Goal: Information Seeking & Learning: Check status

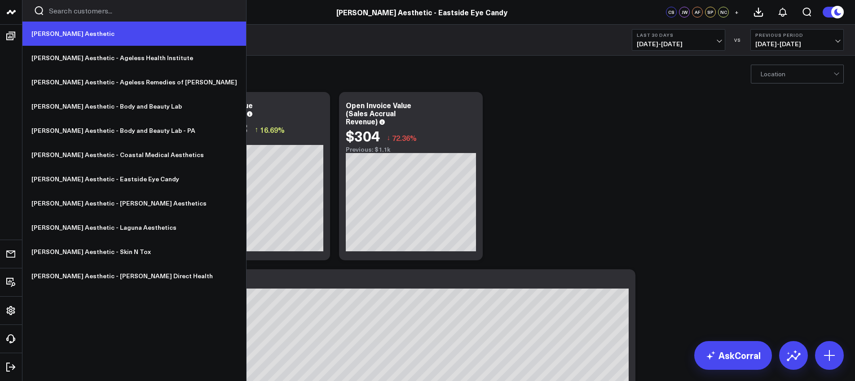
click at [49, 31] on link "[PERSON_NAME] Aesthetic" at bounding box center [134, 34] width 224 height 24
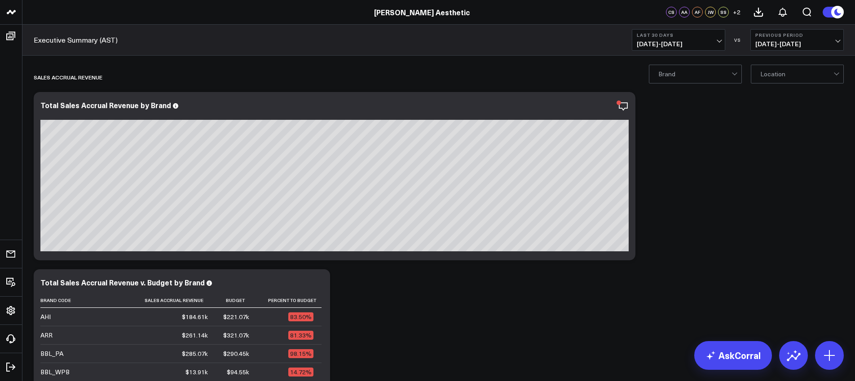
click at [652, 43] on span "08/03/25 - 09/01/25" at bounding box center [679, 43] width 84 height 7
click at [681, 163] on link "Last Week" at bounding box center [678, 164] width 93 height 17
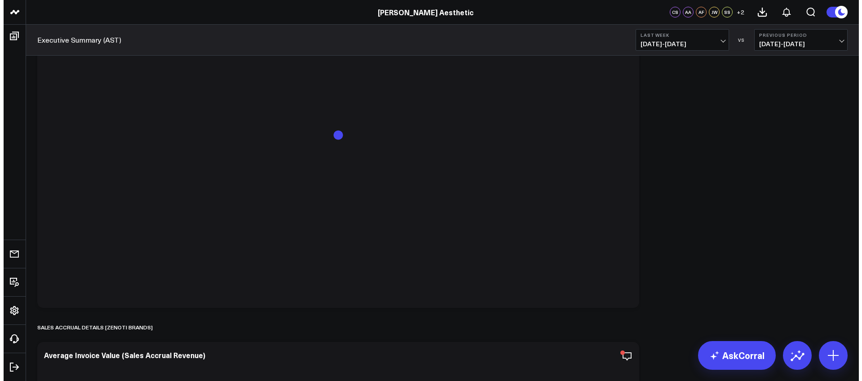
scroll to position [4426, 0]
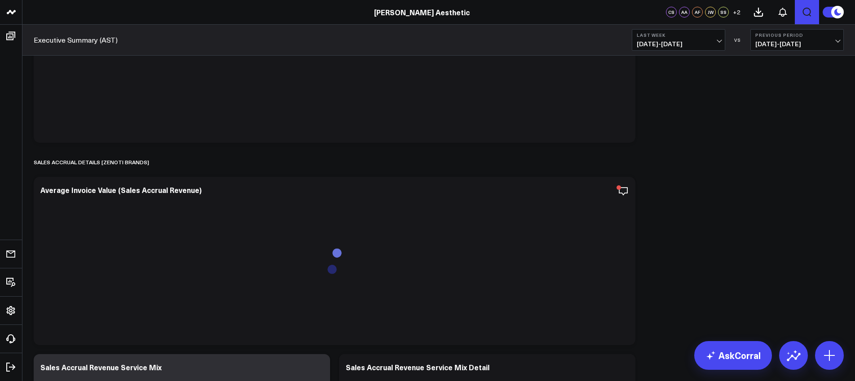
click at [810, 12] on icon "Open search" at bounding box center [807, 12] width 11 height 11
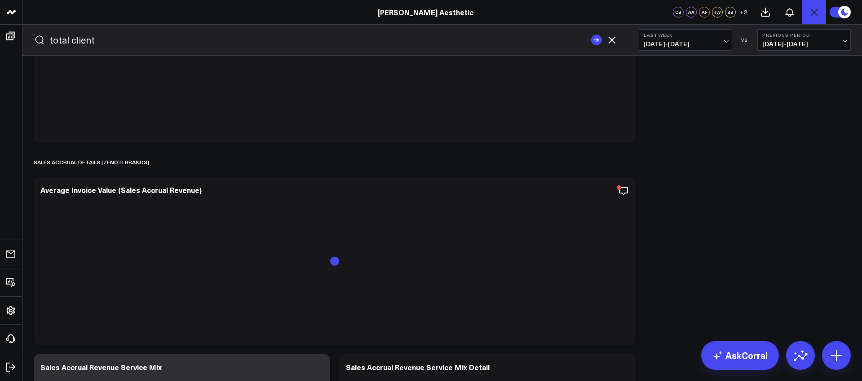
type input "total client"
click at [591, 35] on button "submit" at bounding box center [596, 40] width 11 height 11
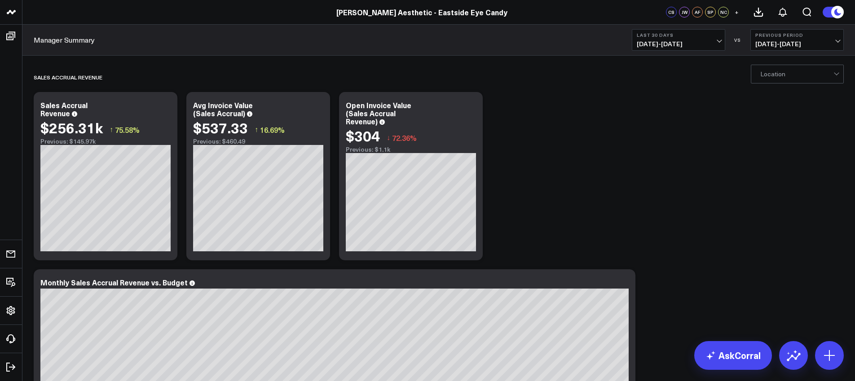
click at [692, 38] on button "Last 30 Days 08/03/25 - 09/01/25" at bounding box center [678, 40] width 93 height 22
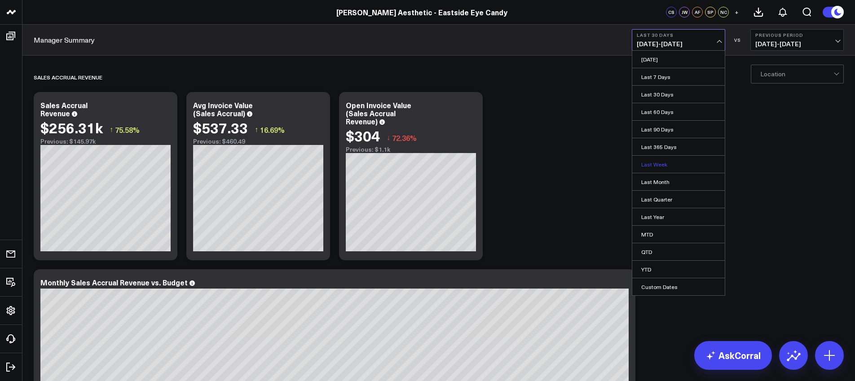
click at [663, 161] on link "Last Week" at bounding box center [678, 164] width 93 height 17
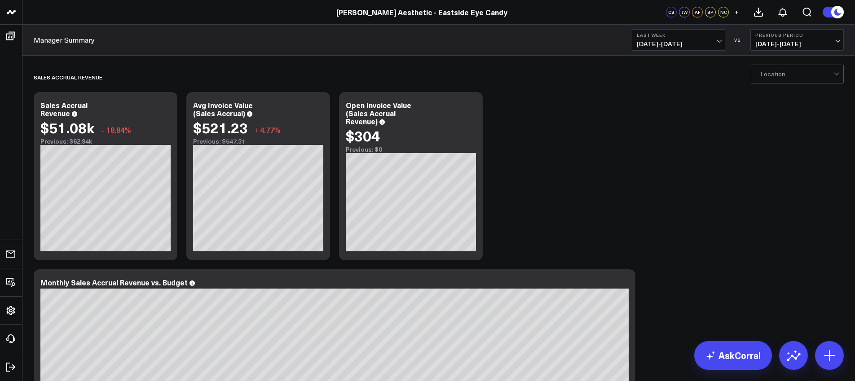
scroll to position [2, 0]
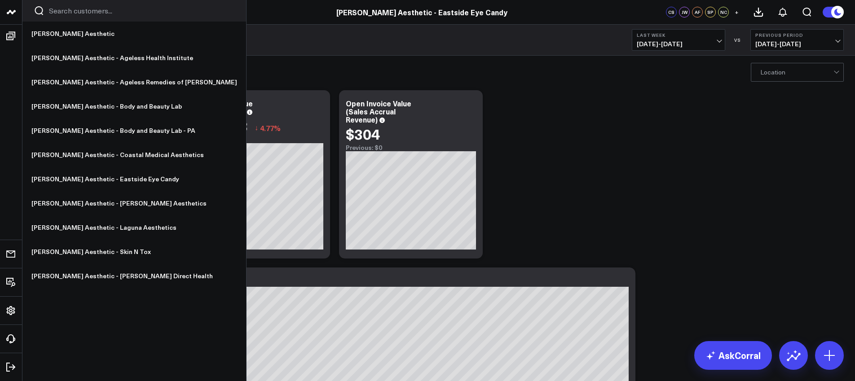
click at [6, 15] on icon at bounding box center [11, 12] width 11 height 11
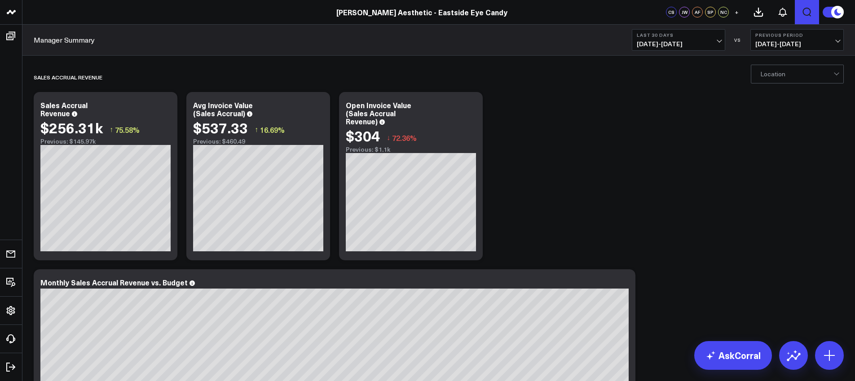
click at [806, 8] on icon "Open search" at bounding box center [807, 12] width 9 height 9
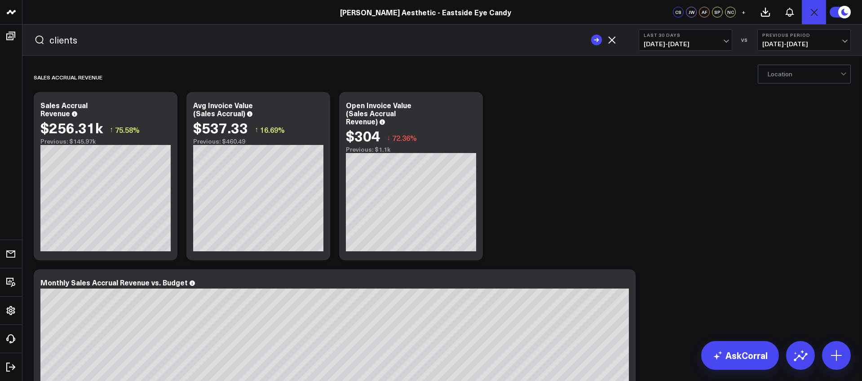
type input "clients"
click at [591, 35] on button "submit" at bounding box center [596, 40] width 11 height 11
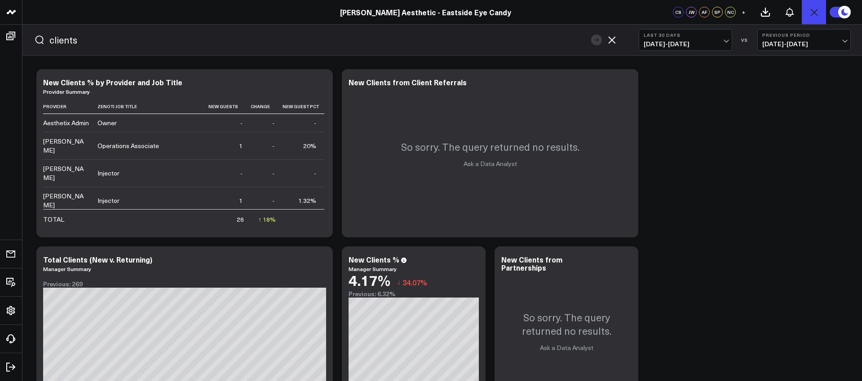
click at [720, 42] on span "08/03/25 - 09/01/25" at bounding box center [686, 43] width 84 height 7
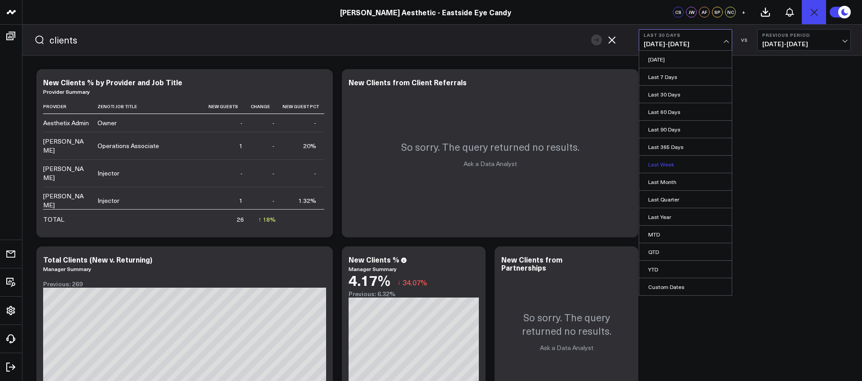
click at [661, 166] on link "Last Week" at bounding box center [685, 164] width 93 height 17
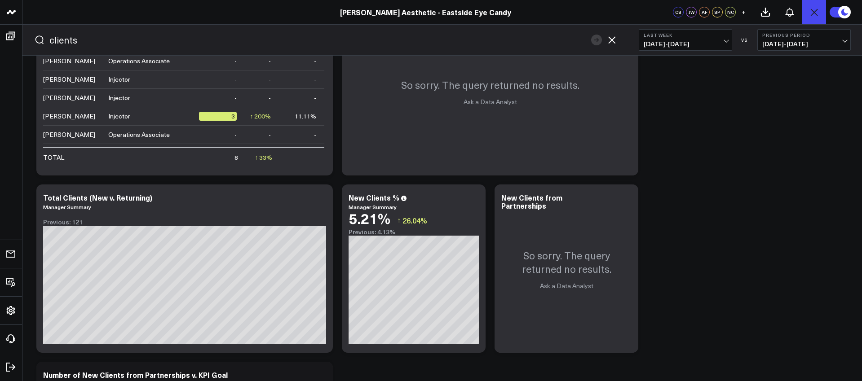
scroll to position [92, 0]
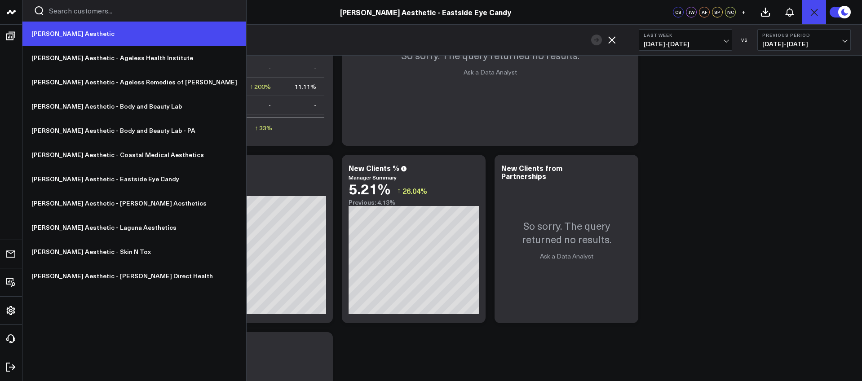
click at [51, 37] on link "[PERSON_NAME] Aesthetic" at bounding box center [134, 34] width 224 height 24
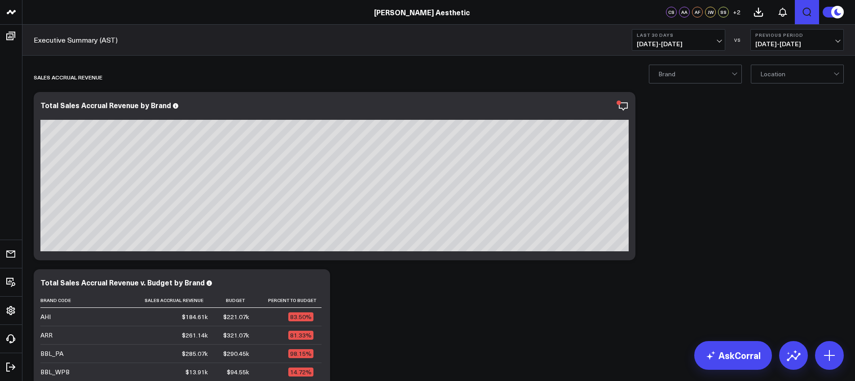
click at [807, 11] on icon "Open search" at bounding box center [807, 12] width 11 height 11
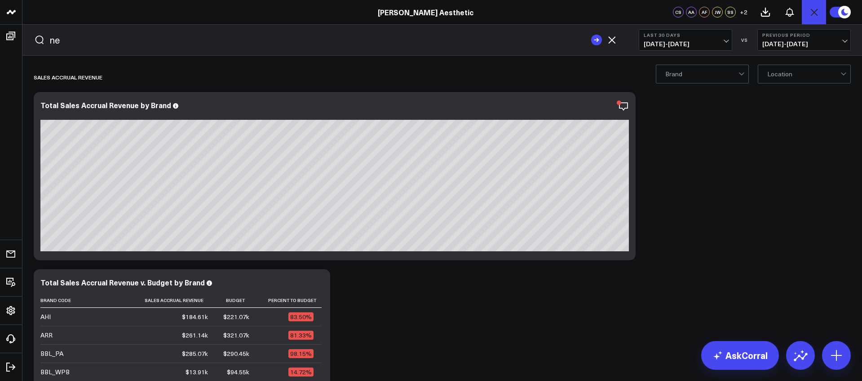
type input "n"
type input "clients"
click at [591, 35] on button "submit" at bounding box center [596, 40] width 11 height 11
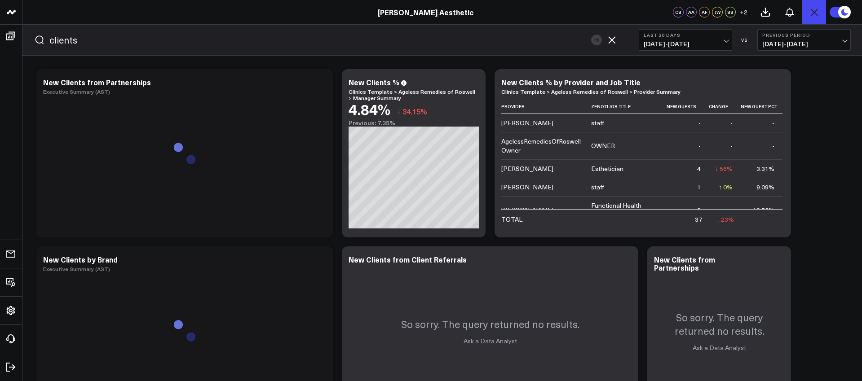
click at [701, 39] on button "Last 30 Days [DATE] - [DATE]" at bounding box center [685, 40] width 93 height 22
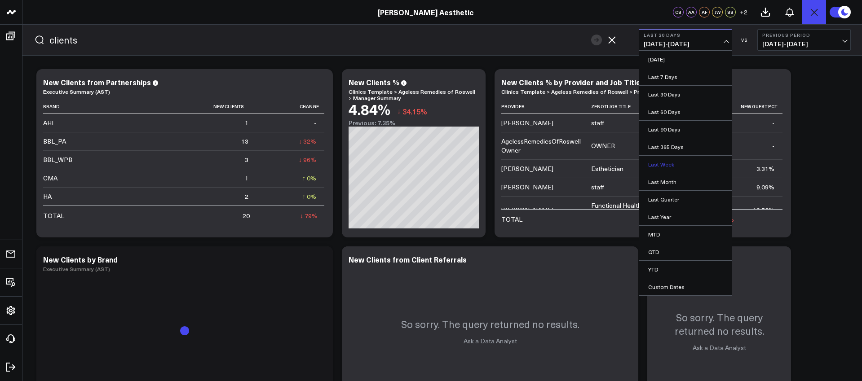
click at [656, 162] on link "Last Week" at bounding box center [685, 164] width 93 height 17
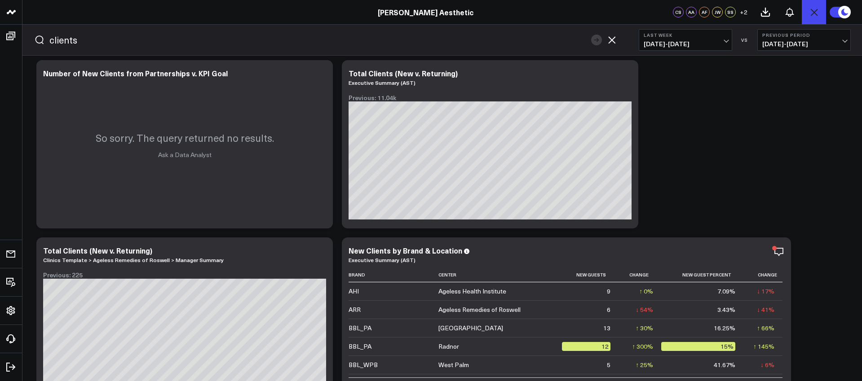
scroll to position [366, 0]
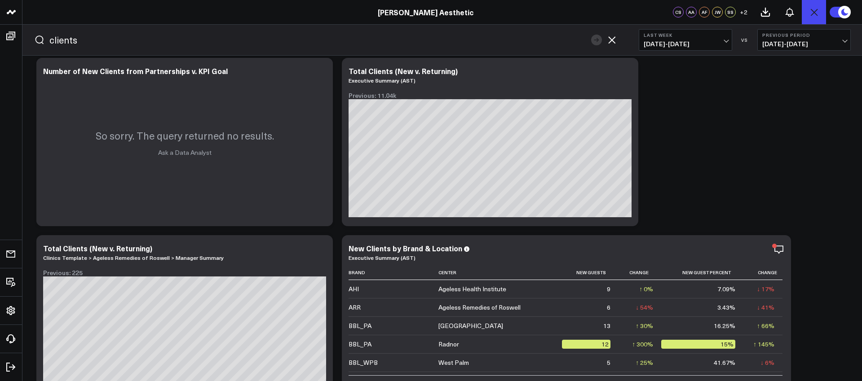
click at [696, 42] on span "[DATE] - [DATE]" at bounding box center [686, 43] width 84 height 7
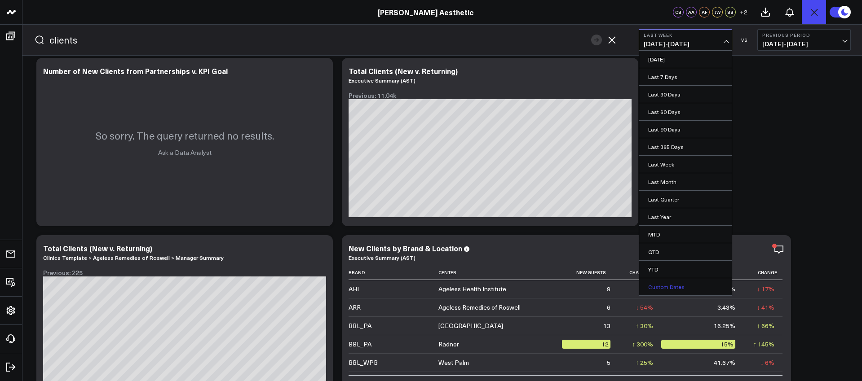
click at [675, 286] on link "Custom Dates" at bounding box center [685, 287] width 93 height 17
select select "8"
select select "2025"
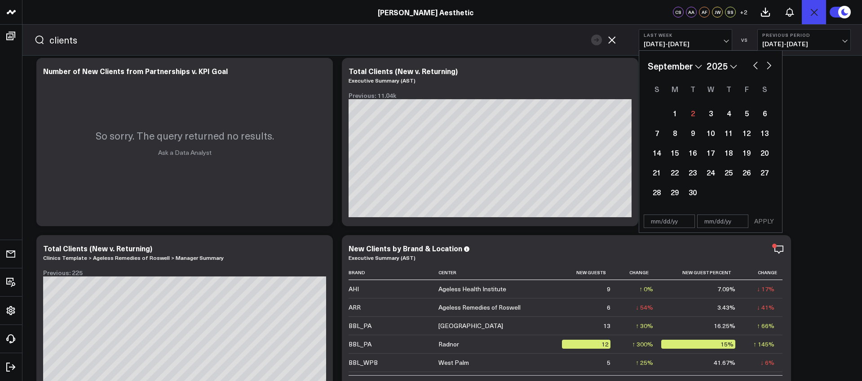
click at [809, 169] on div "Modify via AI Copy link to widget Ask support Remove Create linked copy Executi…" at bounding box center [442, 231] width 821 height 1065
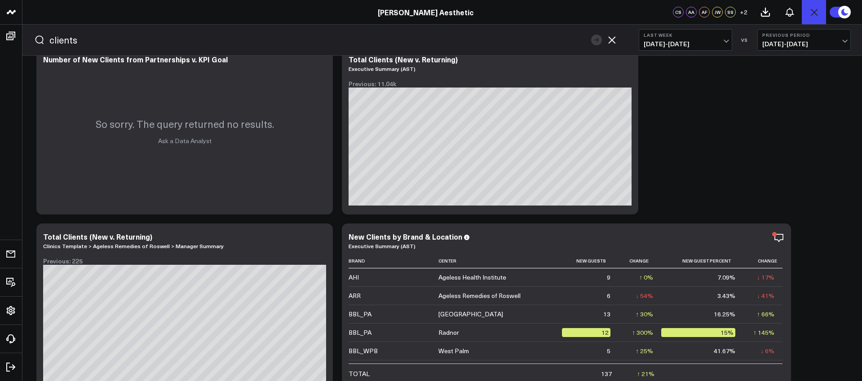
scroll to position [379, 0]
